Goal: Share content

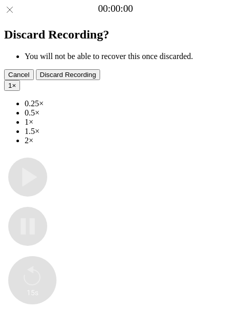
type input "**********"
